Goal: Check status: Check status

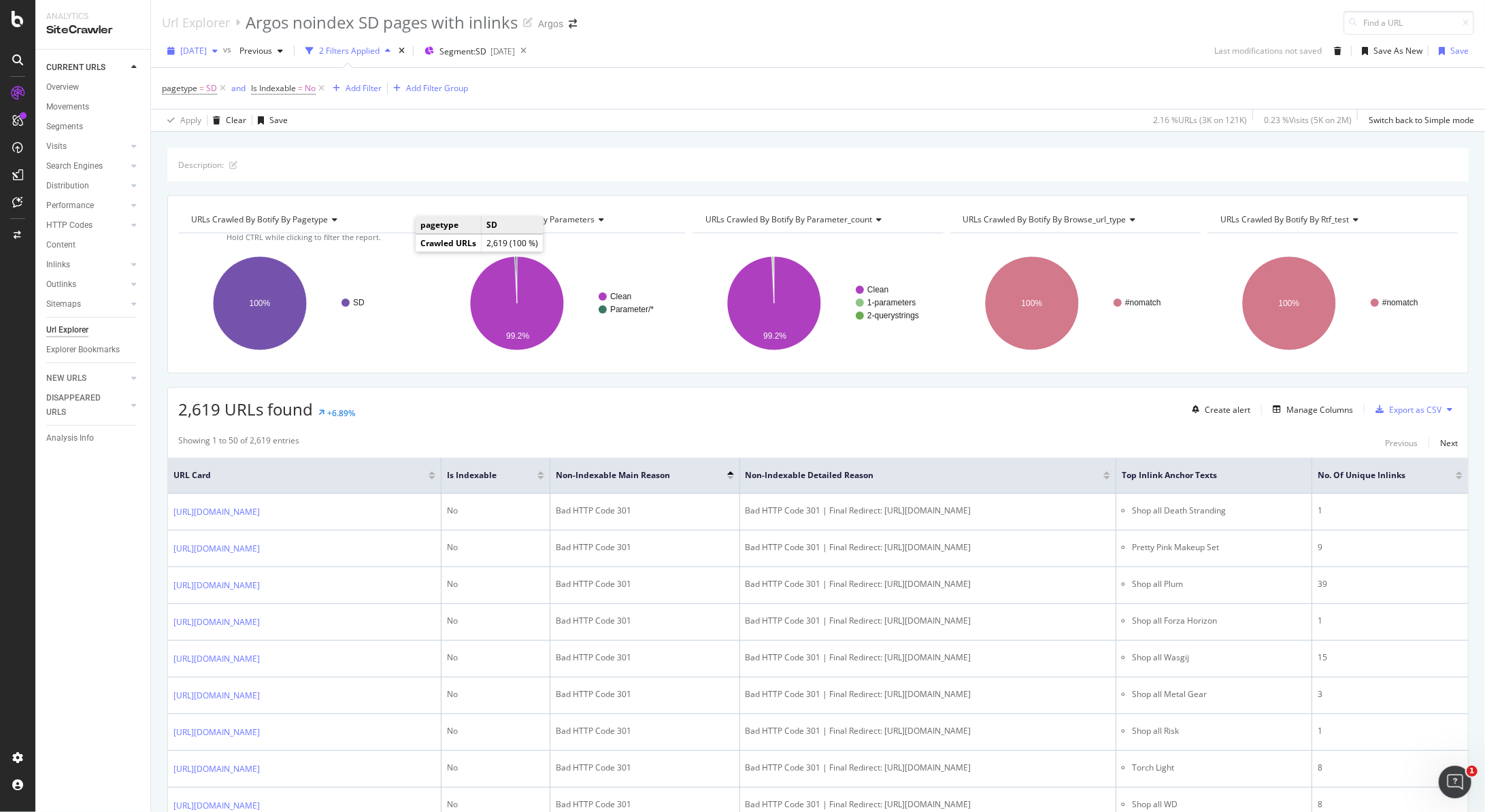
click at [201, 49] on span "[DATE]" at bounding box center [193, 50] width 27 height 12
click at [246, 123] on div "[DATE]" at bounding box center [252, 125] width 142 height 13
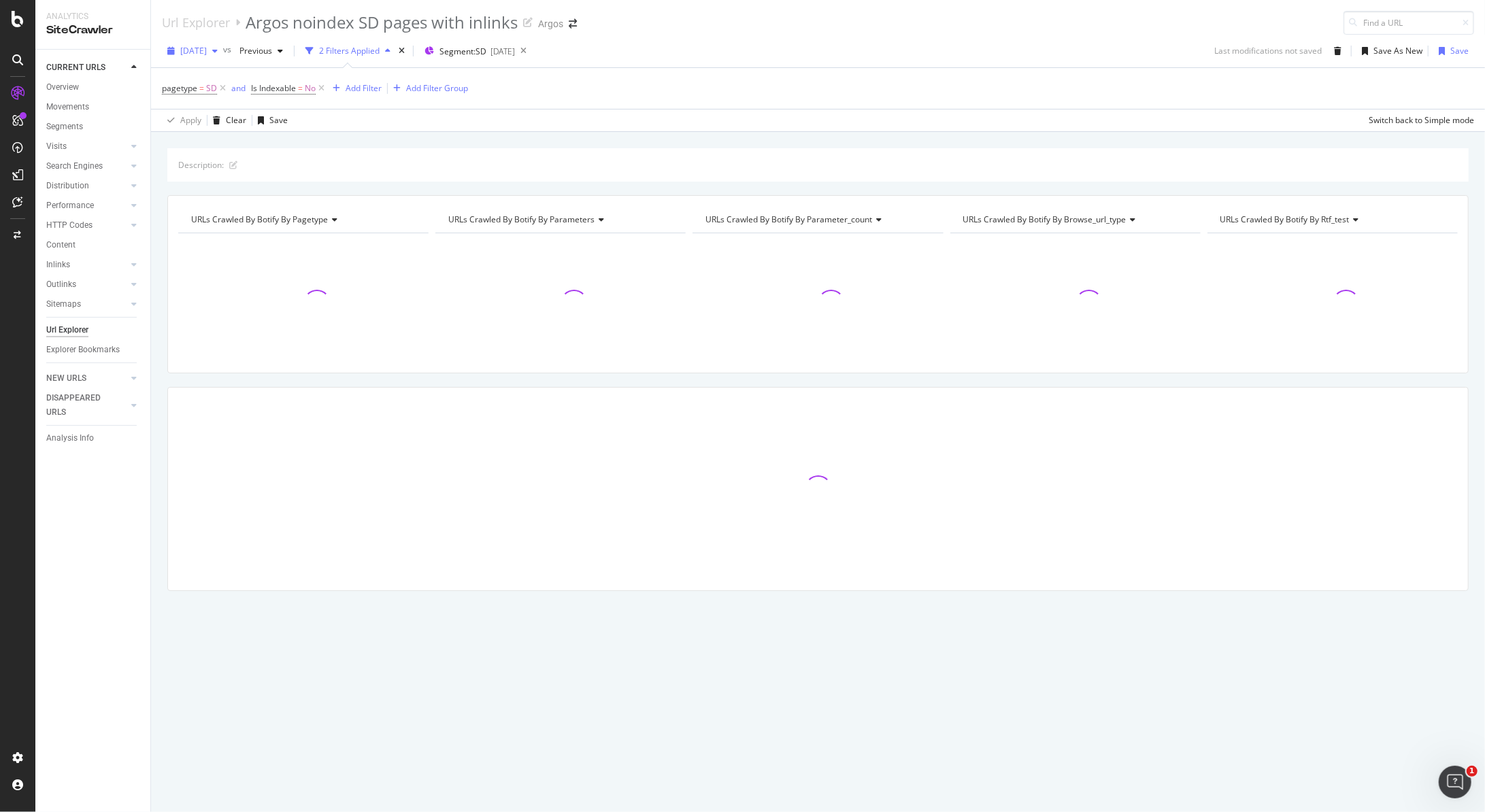
click at [207, 55] on span "[DATE]" at bounding box center [193, 50] width 27 height 12
click at [249, 103] on div "[DATE]" at bounding box center [252, 100] width 142 height 13
